Goal: Task Accomplishment & Management: Manage account settings

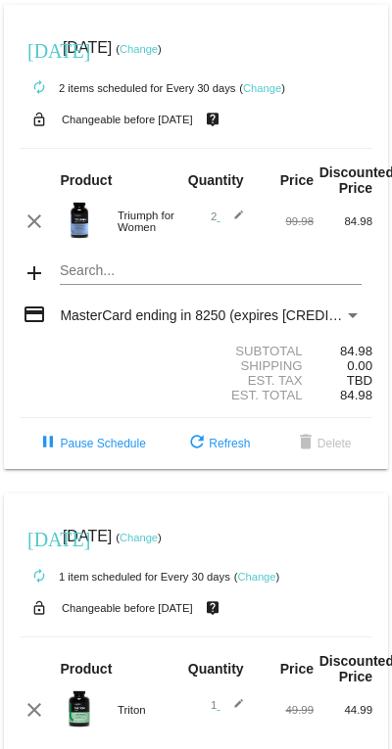
click at [236, 225] on mat-icon "edit" at bounding box center [232, 222] width 24 height 24
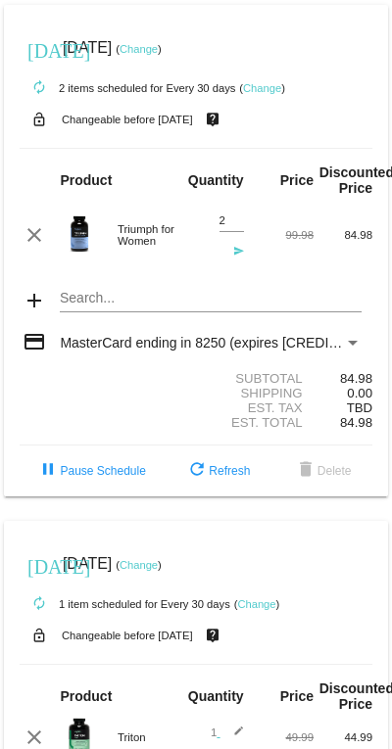
click at [227, 222] on input "2" at bounding box center [231, 220] width 24 height 13
type input "1"
click at [232, 478] on span "refresh Refresh" at bounding box center [217, 471] width 65 height 14
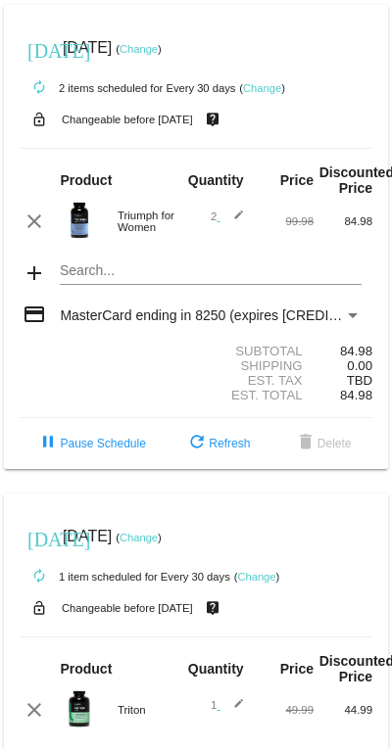
click at [272, 85] on link "Change" at bounding box center [262, 88] width 38 height 12
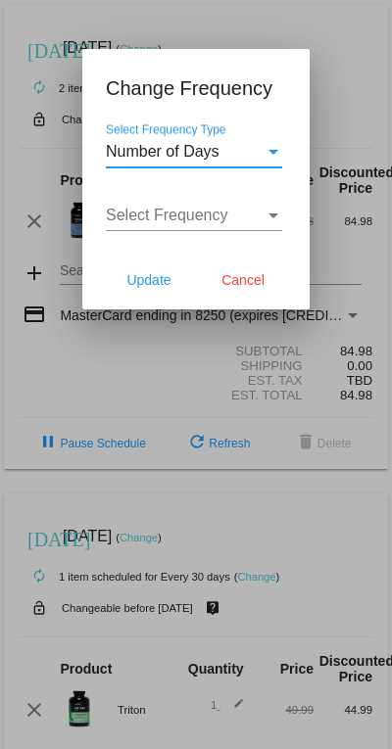
click at [279, 213] on div "Select Frequency" at bounding box center [273, 216] width 18 height 18
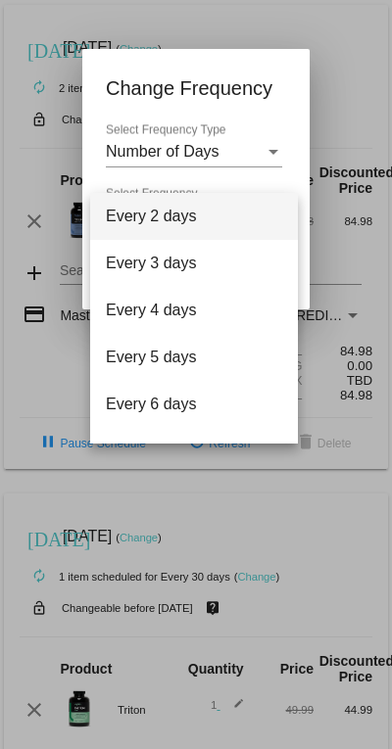
click at [266, 102] on div at bounding box center [196, 374] width 392 height 749
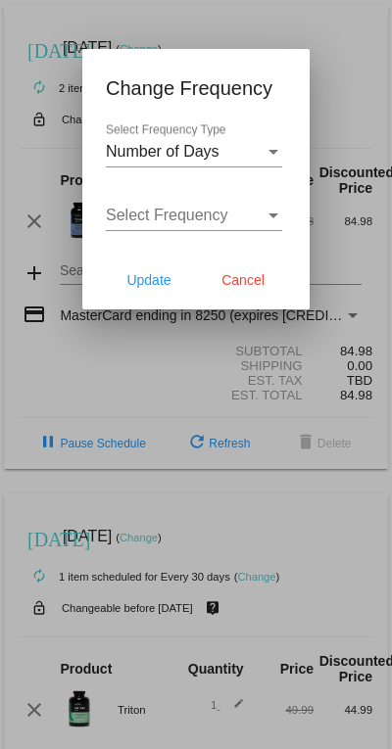
click at [73, 411] on div at bounding box center [196, 374] width 392 height 749
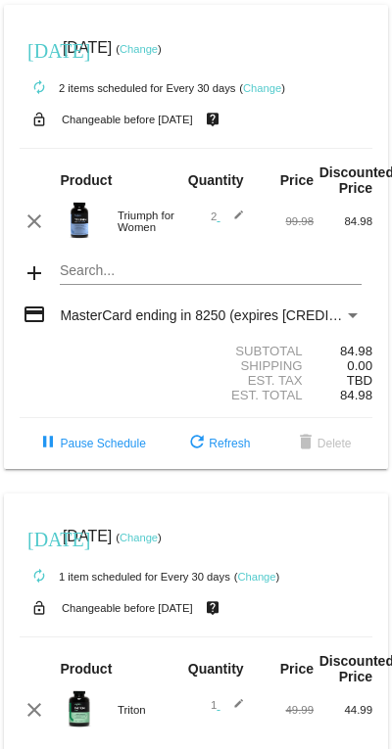
click at [241, 215] on div "clear Triumph for Women 2 edit 99.98 84.98" at bounding box center [196, 221] width 353 height 41
click at [234, 217] on mat-icon "edit" at bounding box center [232, 222] width 24 height 24
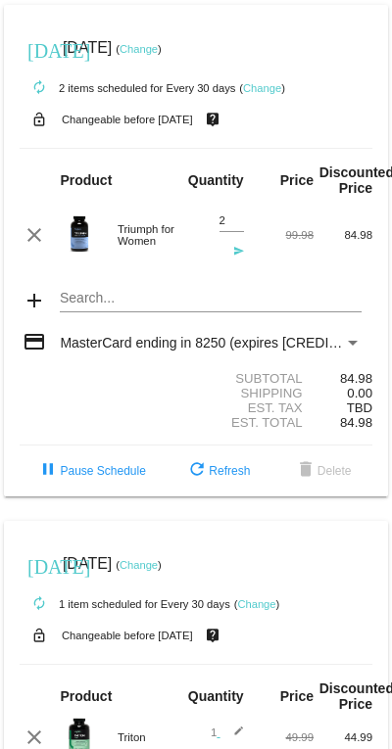
click at [220, 263] on mat-icon "send" at bounding box center [232, 258] width 24 height 24
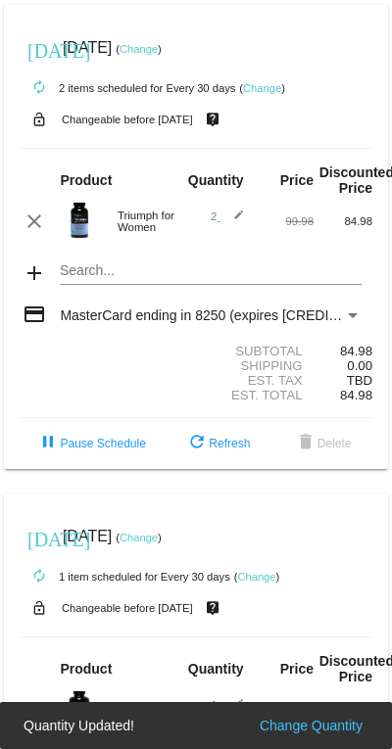
click at [243, 217] on mat-icon "edit" at bounding box center [232, 222] width 24 height 24
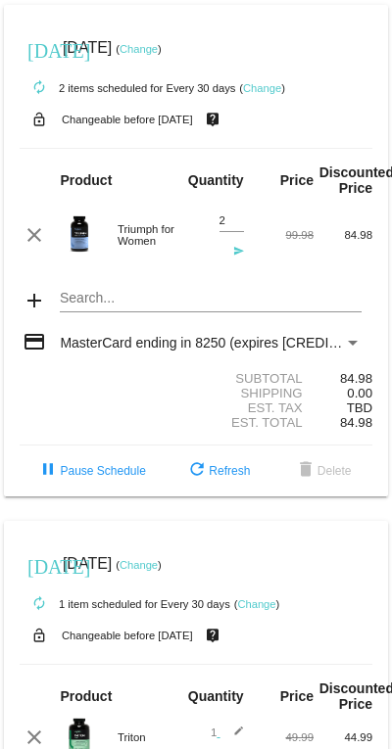
click at [225, 226] on input "2" at bounding box center [231, 220] width 24 height 13
type input "1"
click at [234, 257] on mat-icon "send" at bounding box center [232, 258] width 24 height 24
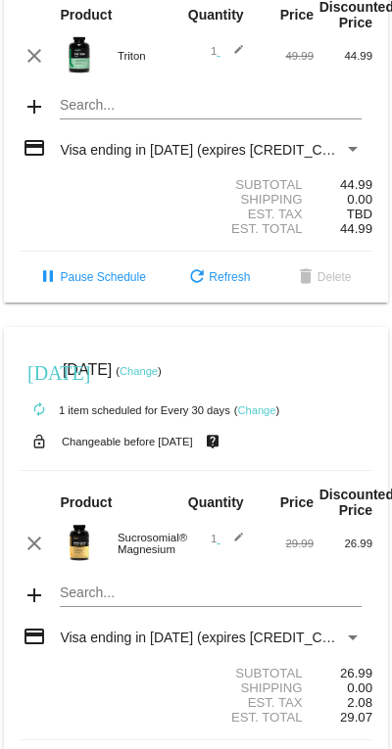
scroll to position [662, 0]
